Goal: Task Accomplishment & Management: Manage account settings

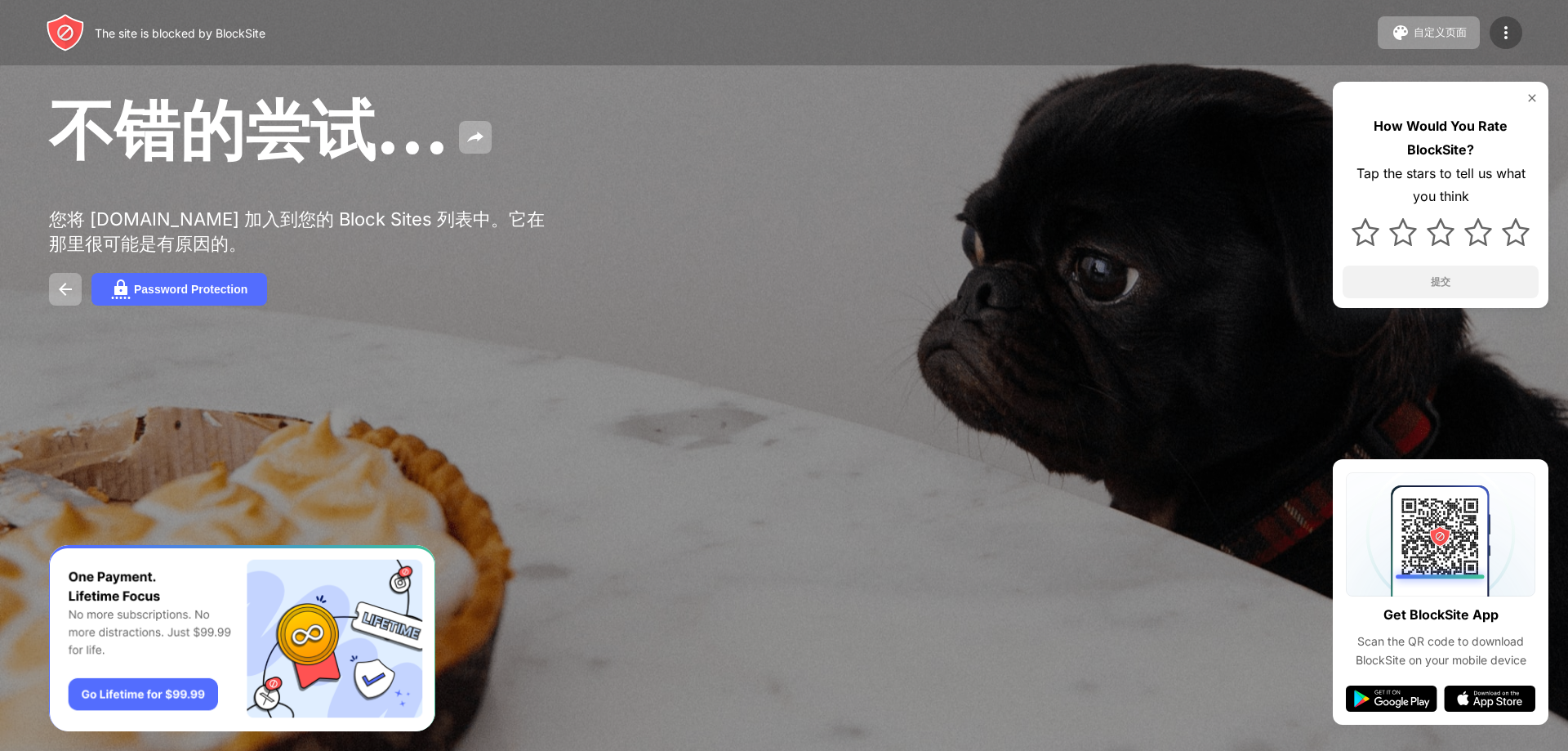
click at [1498, 29] on img at bounding box center [1505, 32] width 19 height 19
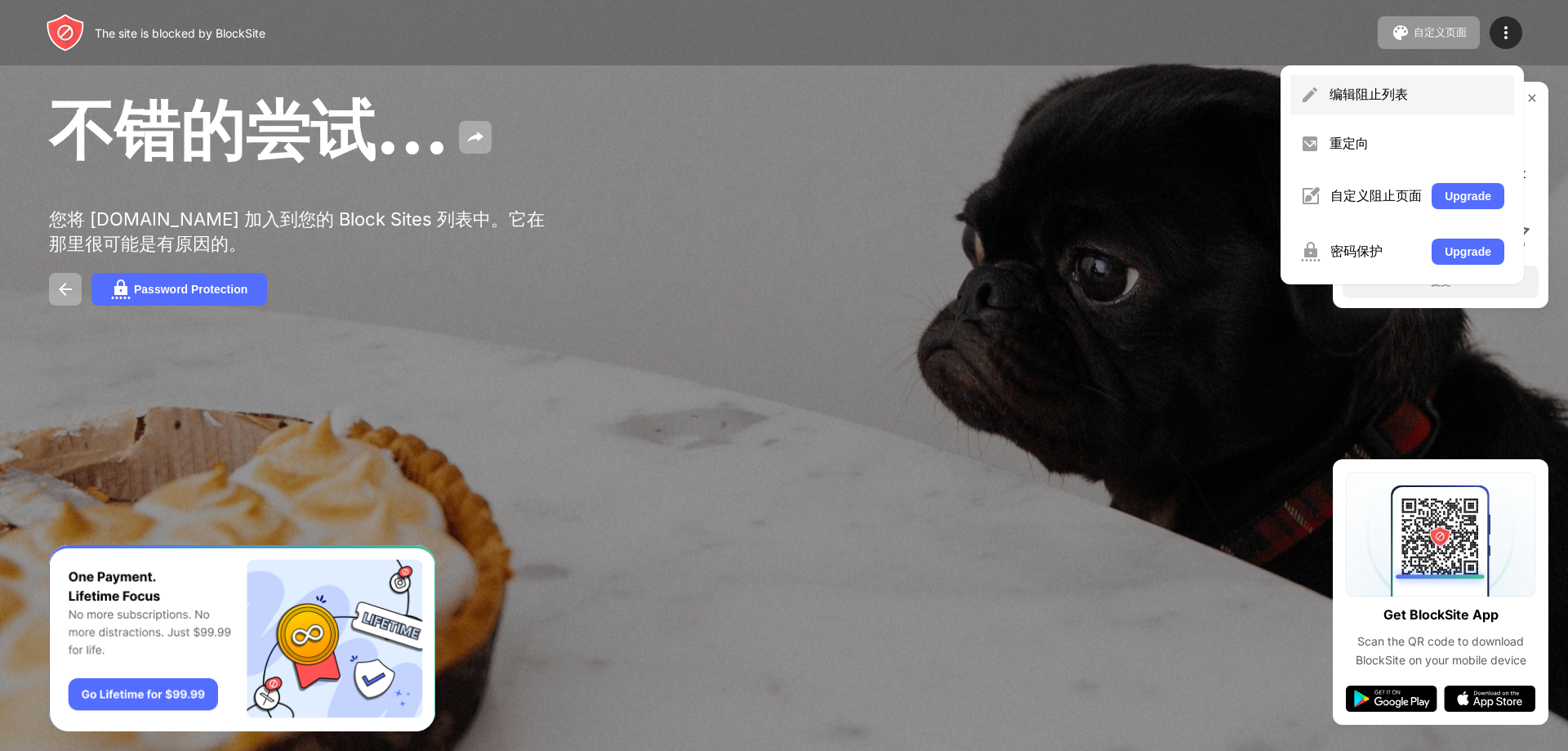
click at [1379, 94] on div "编辑阻止列表" at bounding box center [1417, 95] width 175 height 18
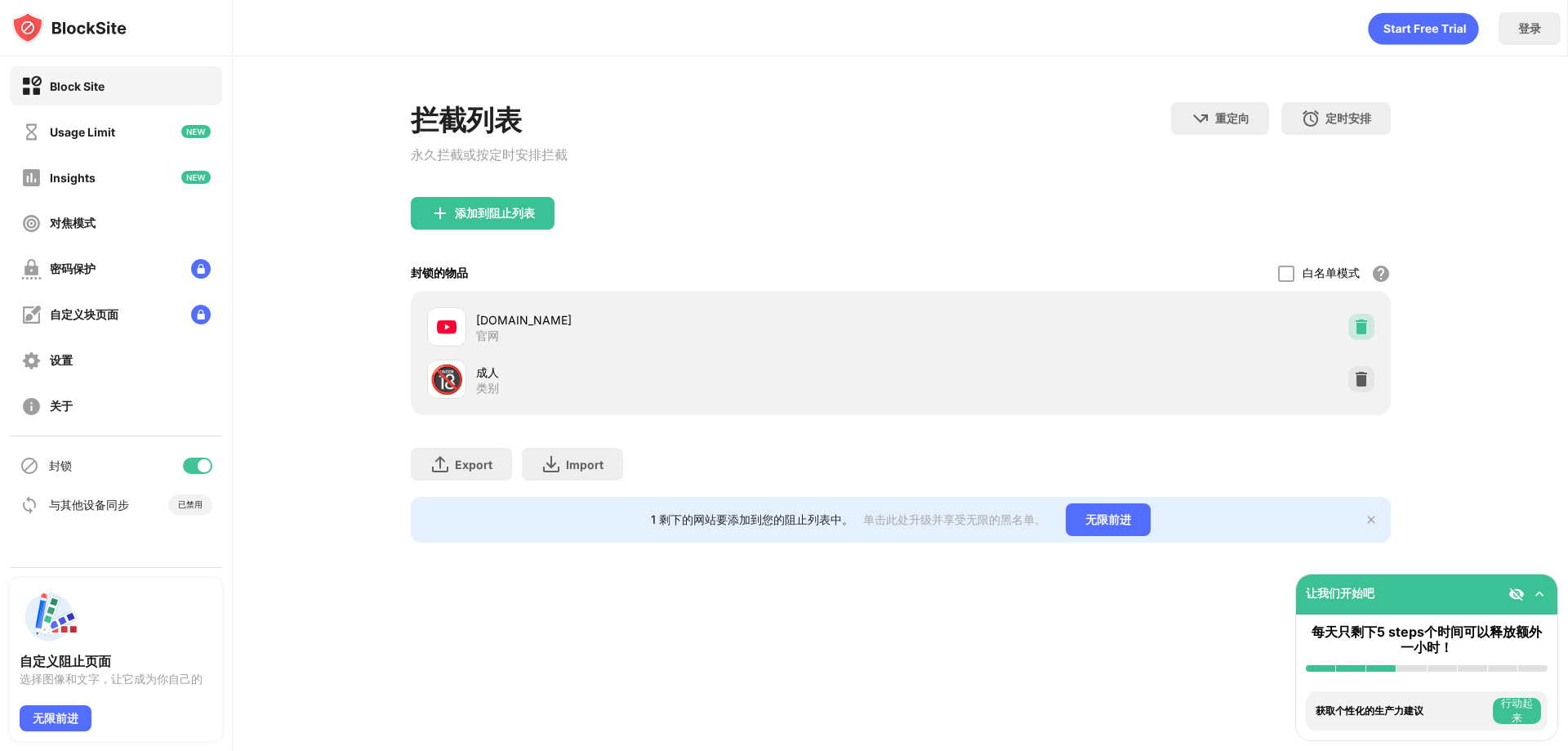
click at [1354, 321] on img at bounding box center [1361, 327] width 17 height 17
